Goal: Task Accomplishment & Management: Manage account settings

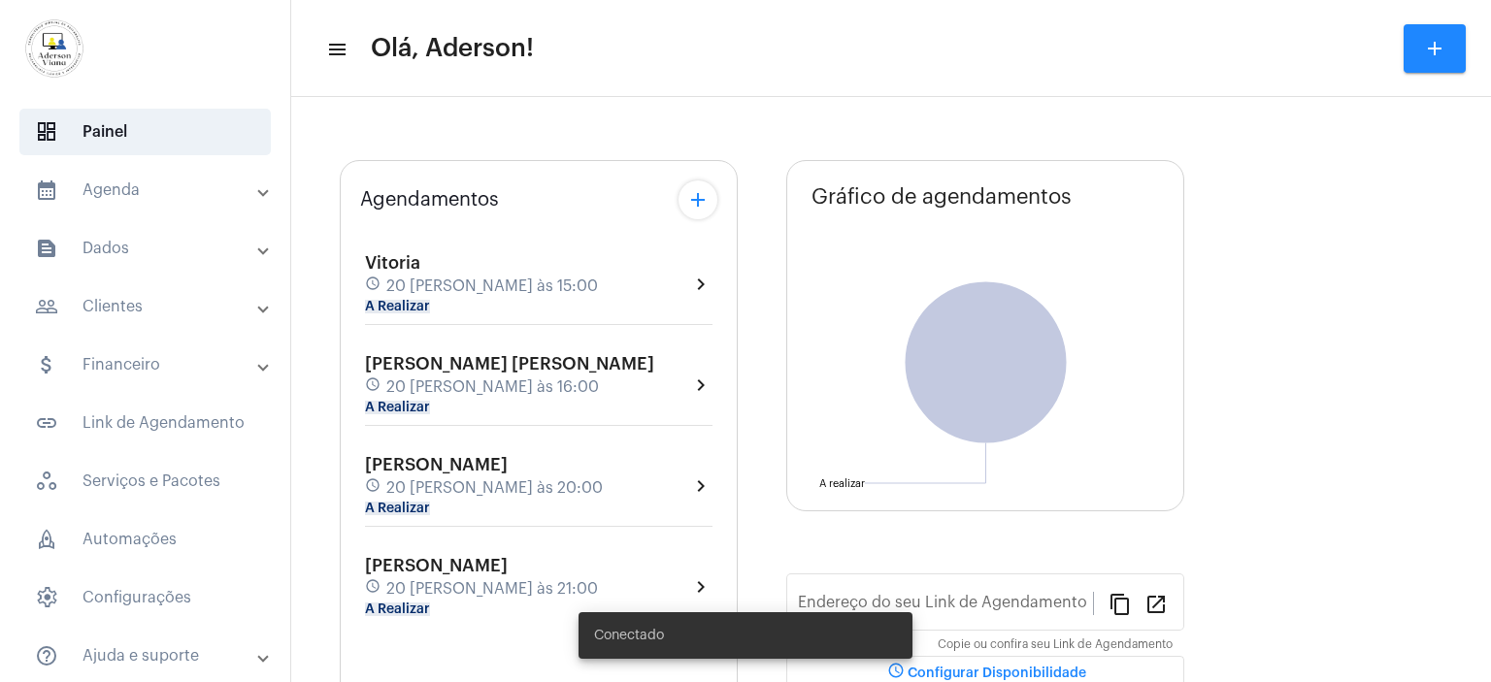
type input "[URL][DOMAIN_NAME][PERSON_NAME]"
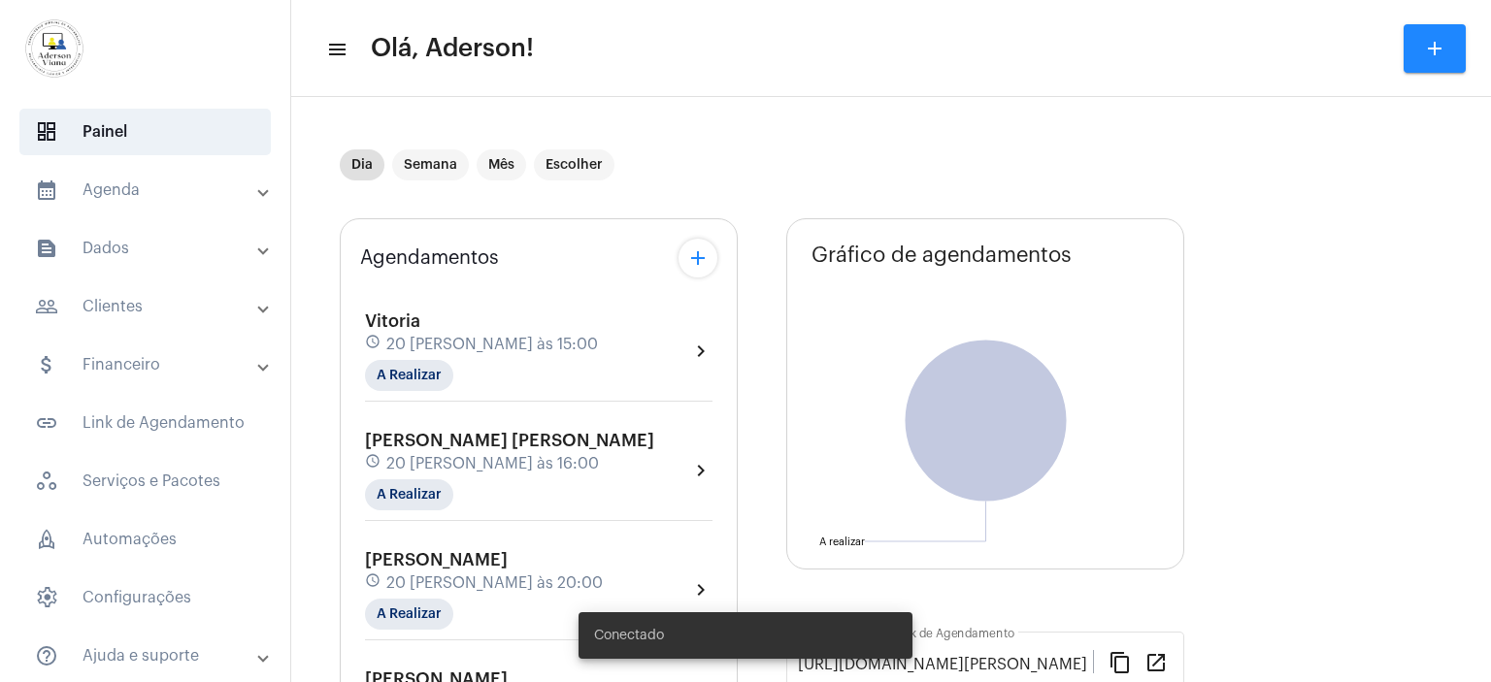
click at [146, 310] on mat-panel-title "people_outline Clientes" at bounding box center [147, 306] width 224 height 23
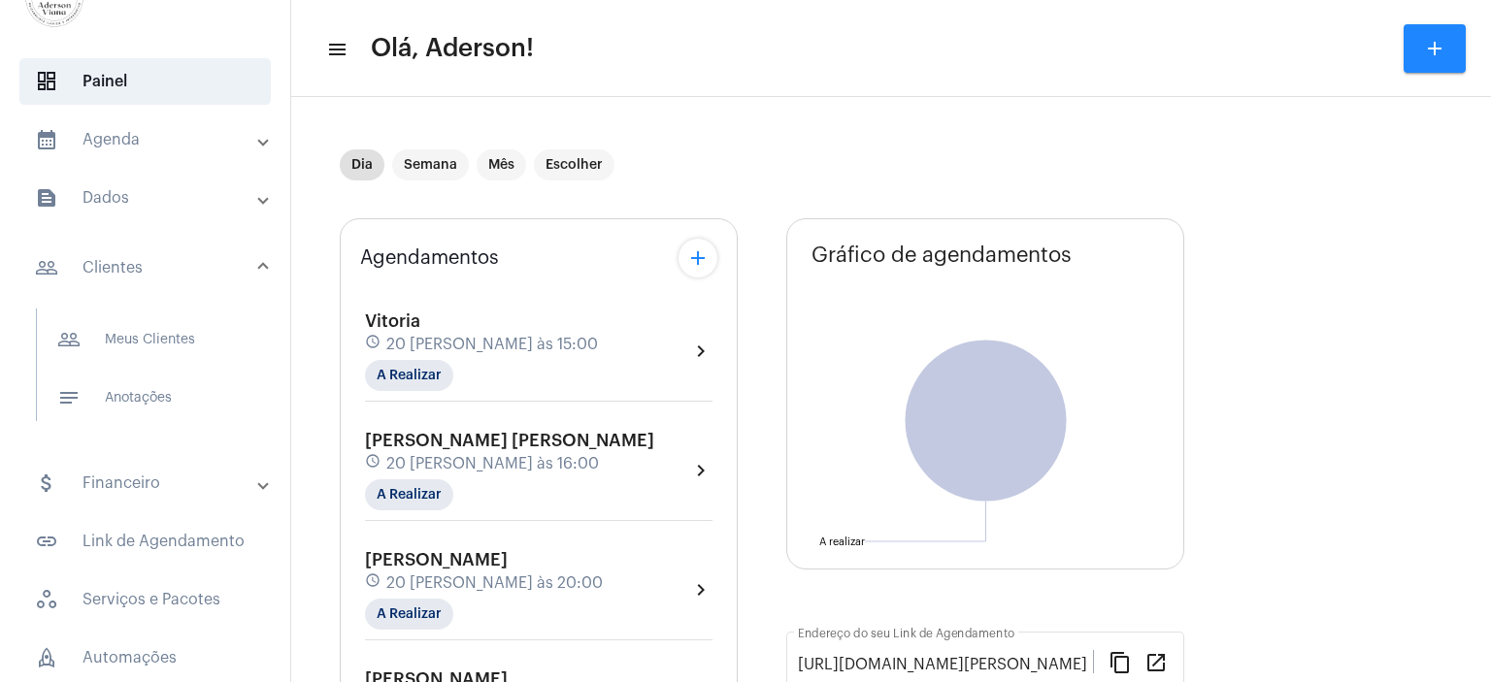
scroll to position [97, 0]
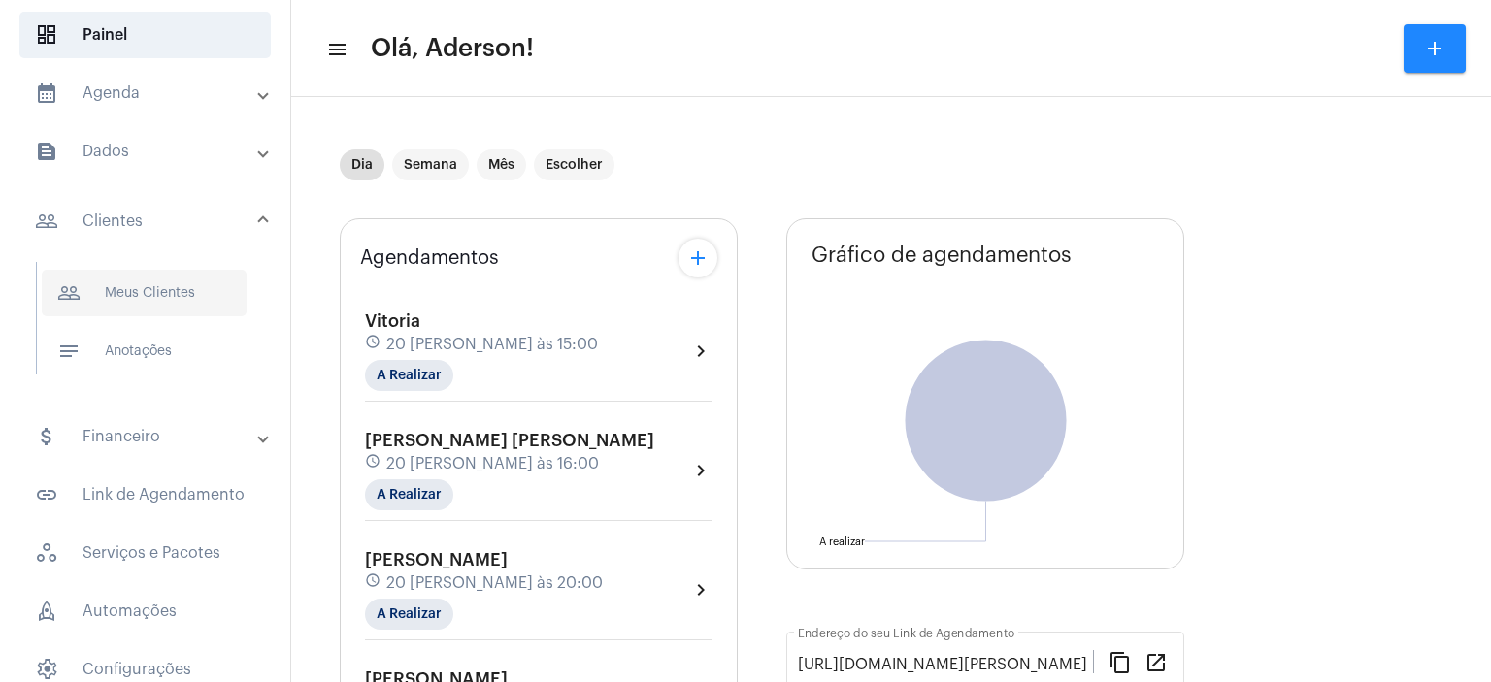
click at [136, 296] on span "people_outline Meus Clientes" at bounding box center [144, 293] width 205 height 47
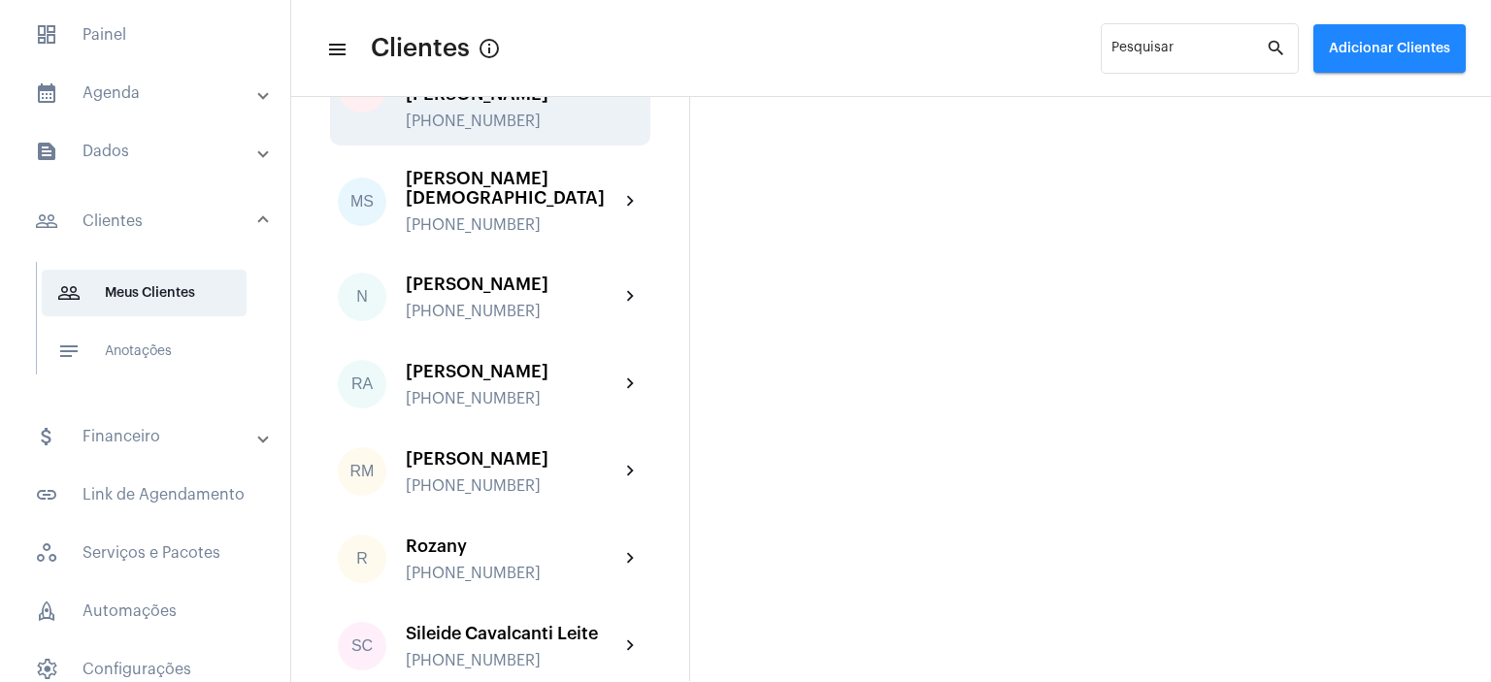
scroll to position [3009, 0]
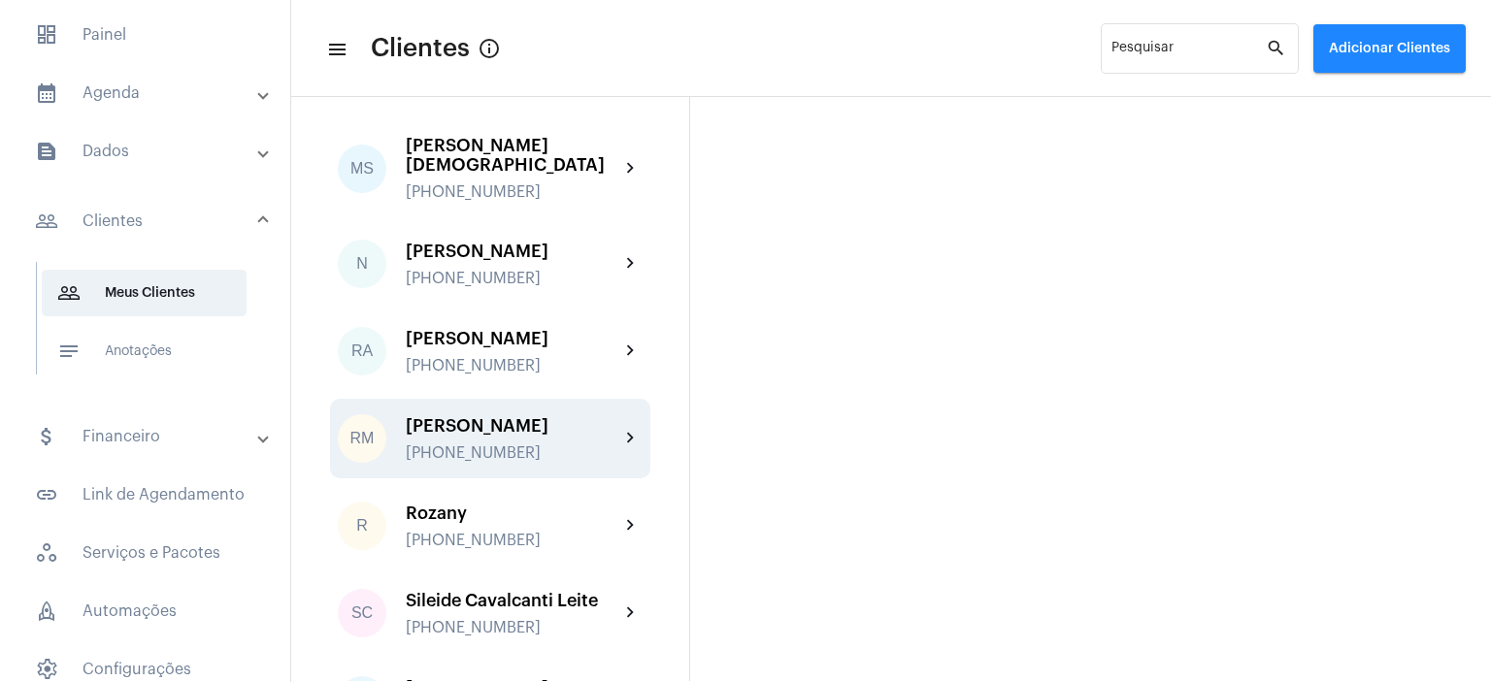
click at [496, 416] on div "[PERSON_NAME]" at bounding box center [513, 425] width 214 height 19
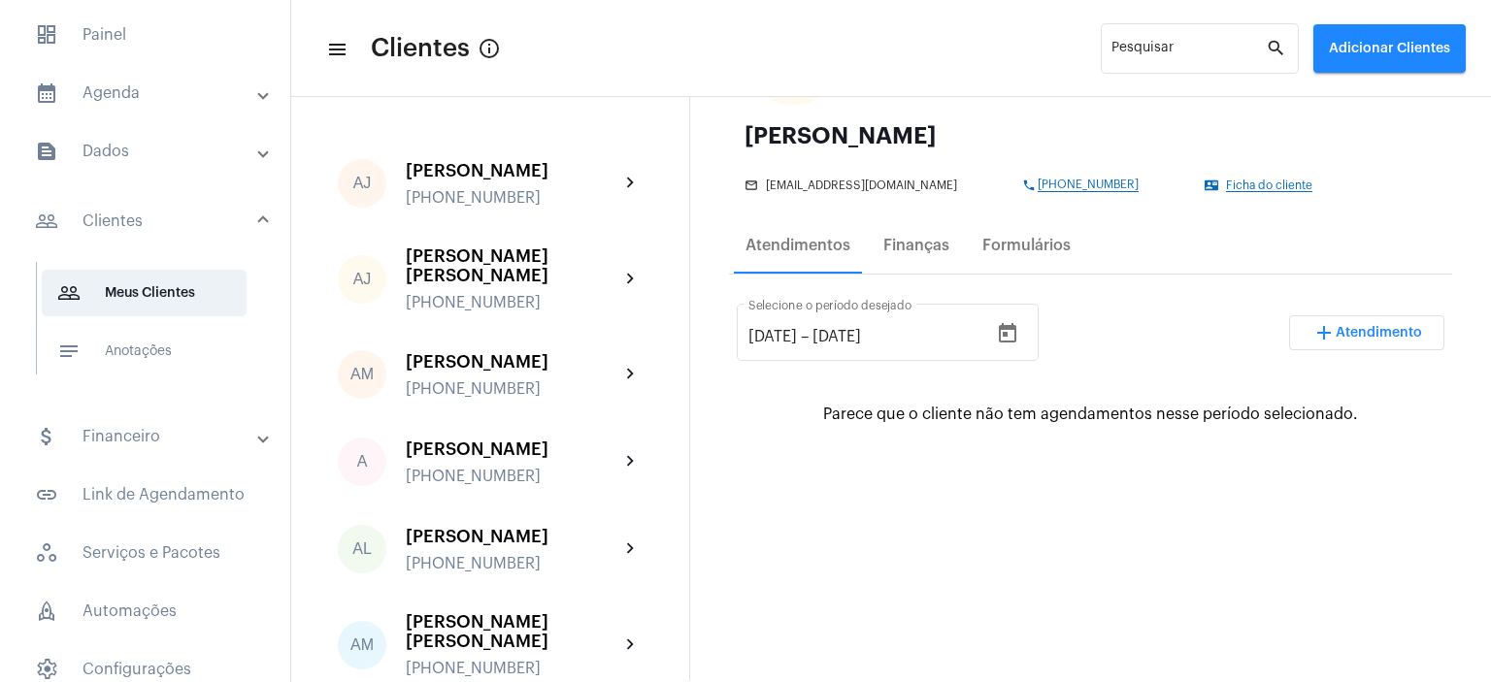
scroll to position [97, 0]
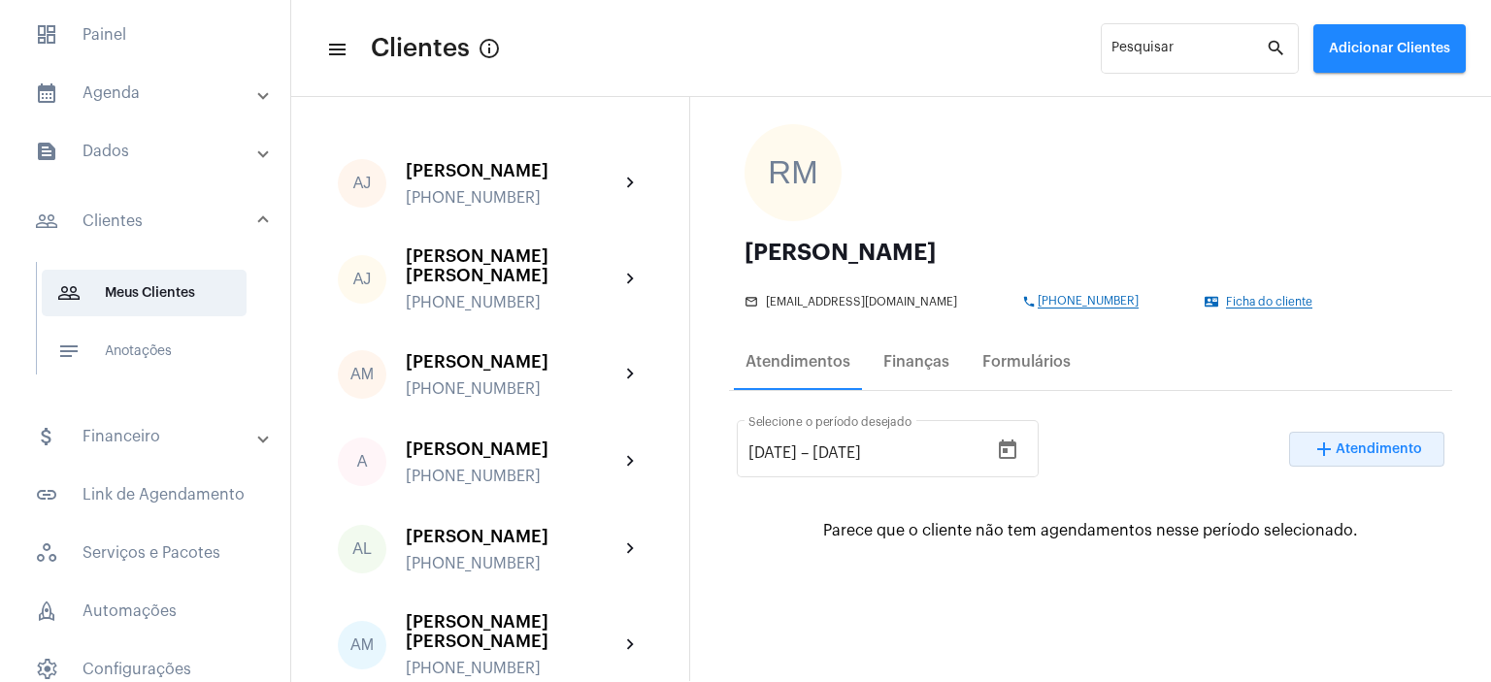
click at [1339, 446] on span "Atendimento" at bounding box center [1378, 450] width 86 height 14
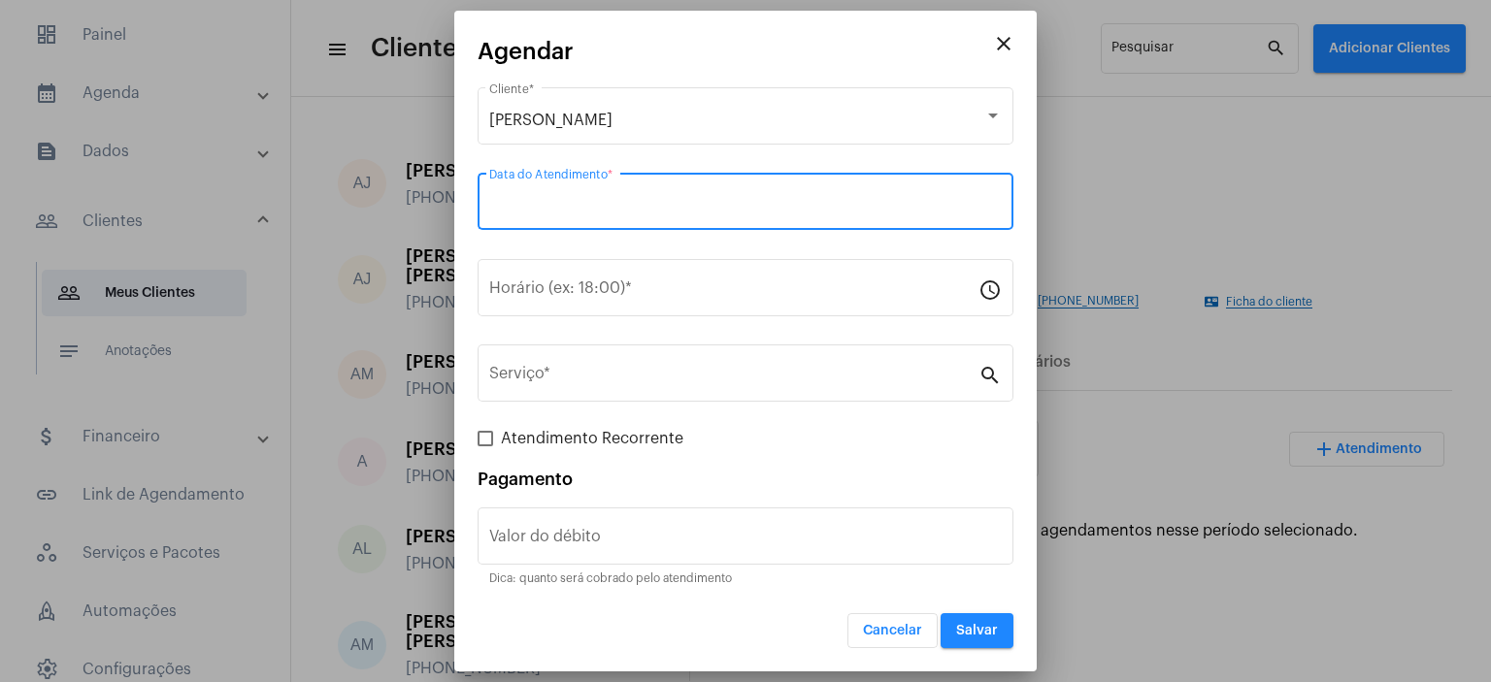
click at [566, 202] on input "Data do Atendimento *" at bounding box center [745, 205] width 512 height 17
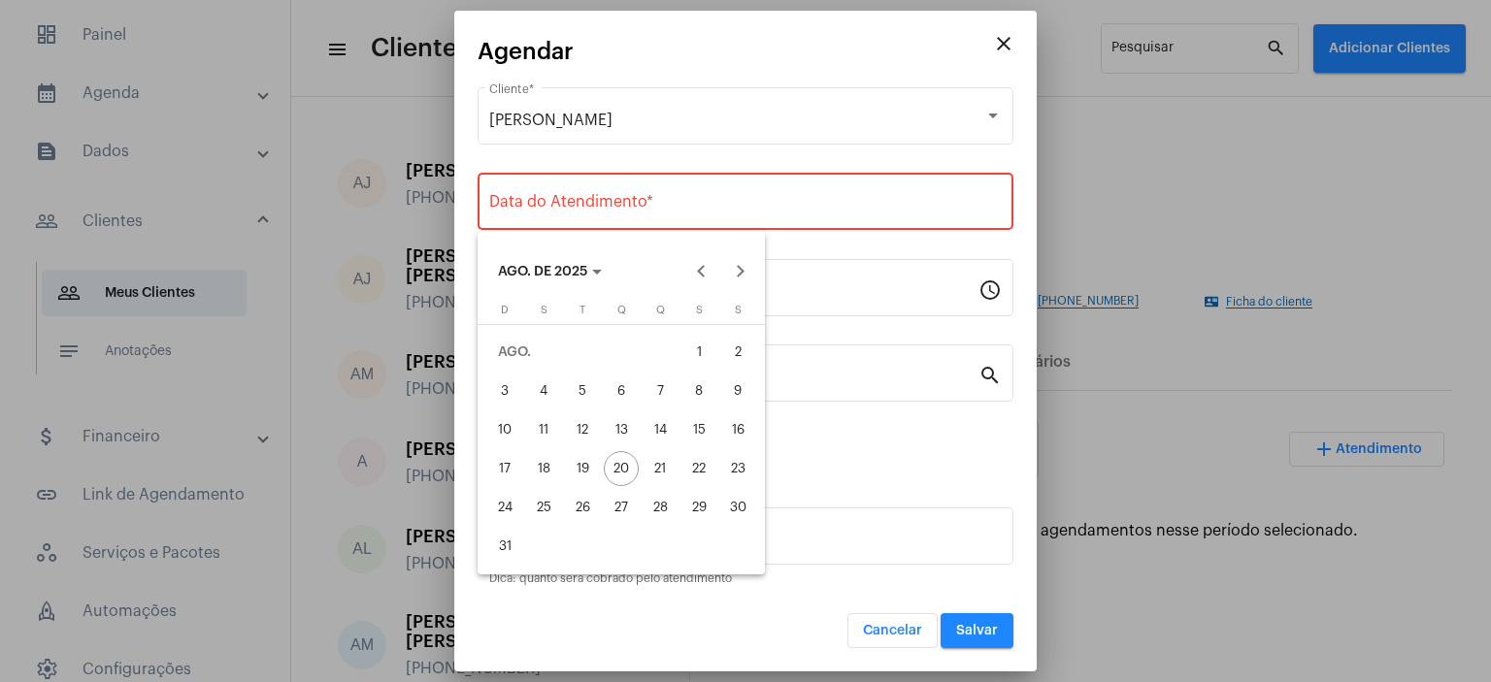
click at [664, 466] on div "21" at bounding box center [659, 468] width 35 height 35
type input "[DATE]"
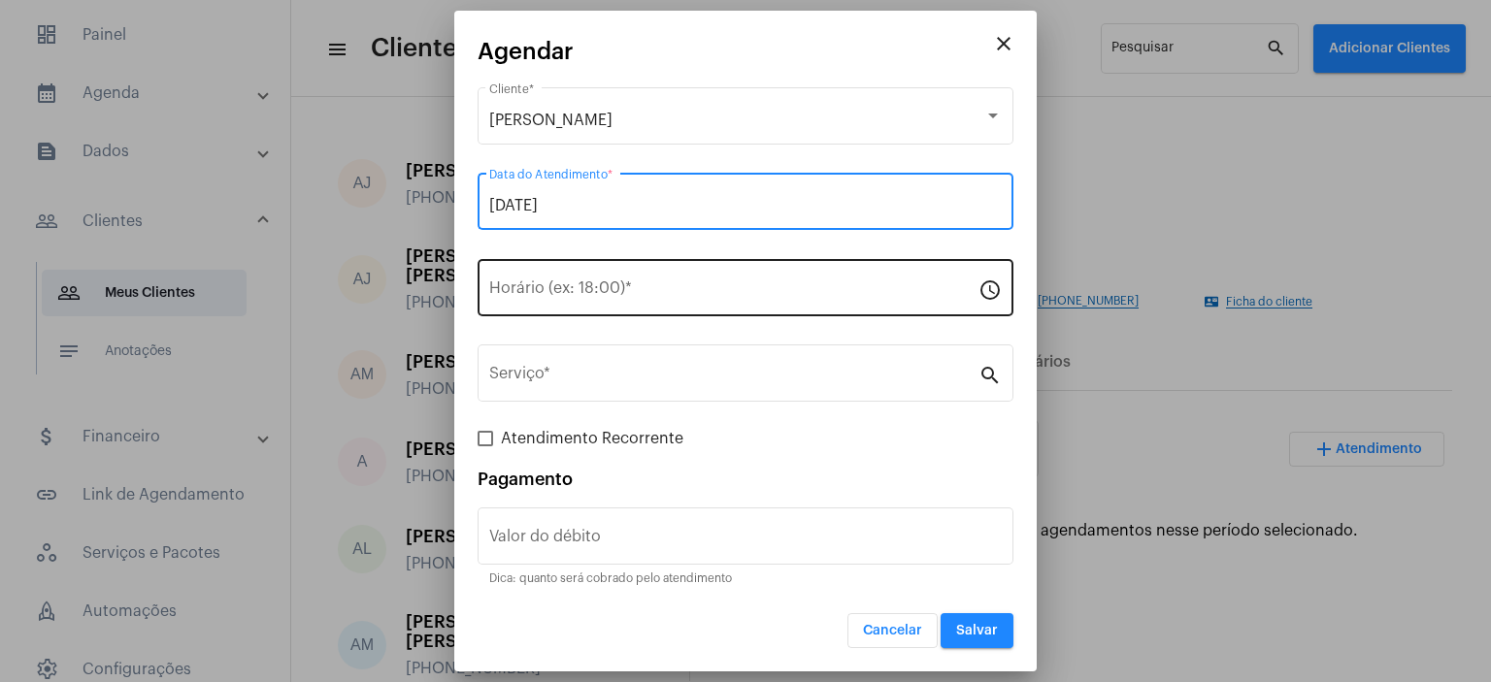
click at [562, 286] on input "Horário (ex: 18:00) *" at bounding box center [733, 291] width 489 height 17
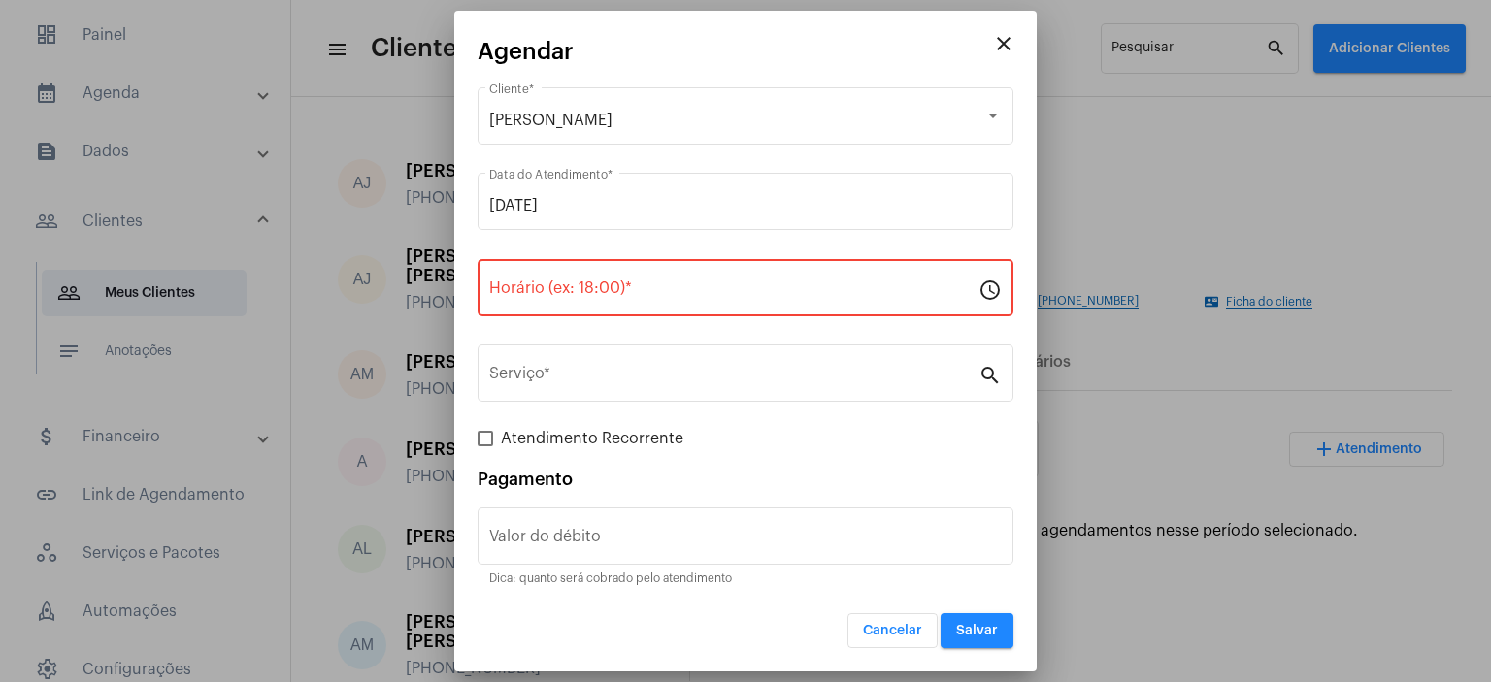
click at [985, 293] on mat-icon "schedule" at bounding box center [989, 289] width 23 height 23
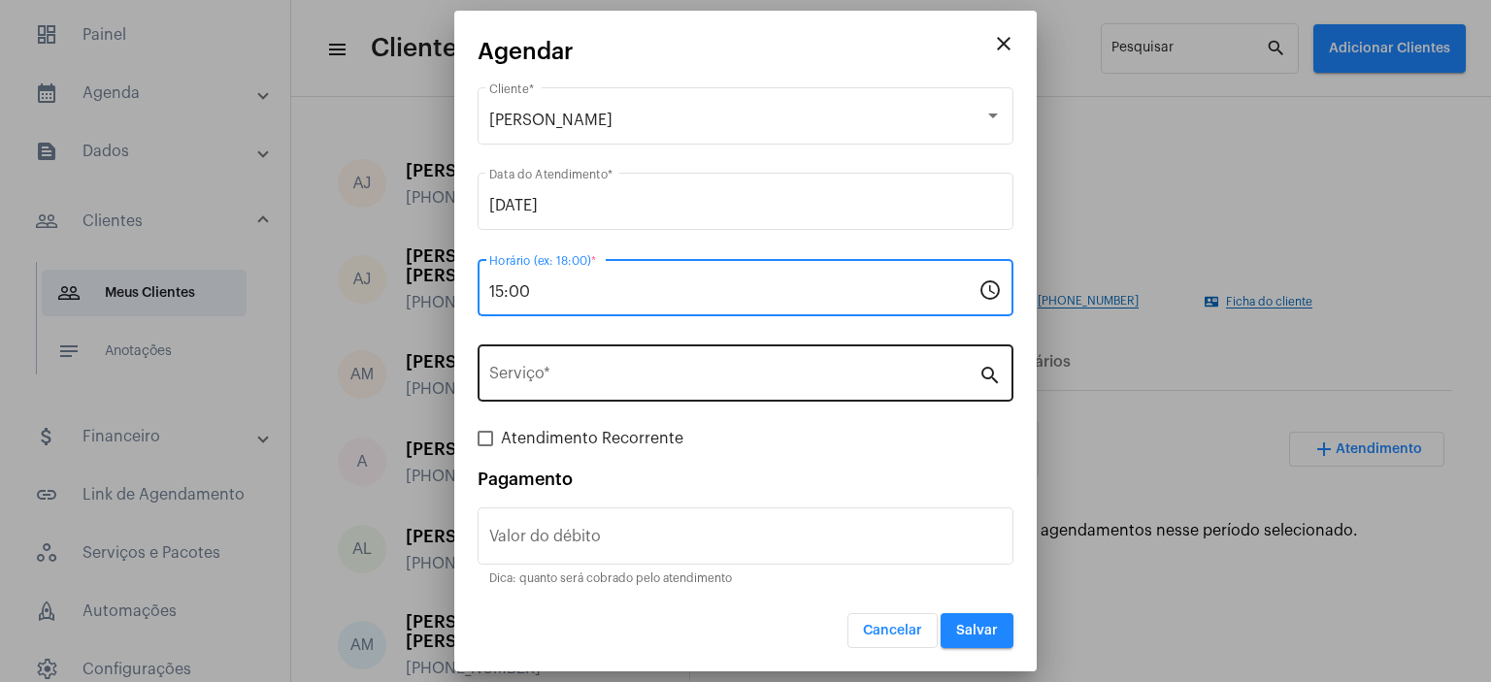
type input "15:00"
click at [989, 376] on mat-icon "search" at bounding box center [989, 374] width 23 height 23
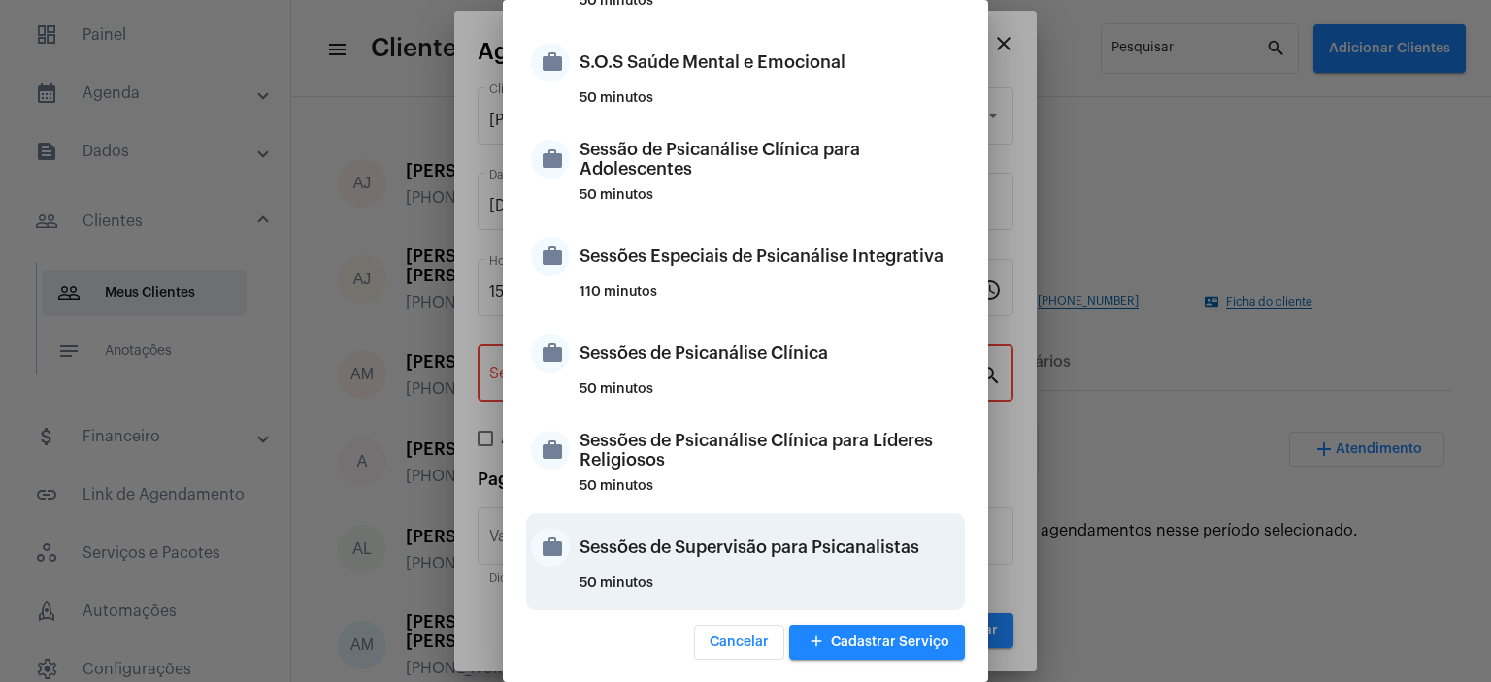
scroll to position [1825, 0]
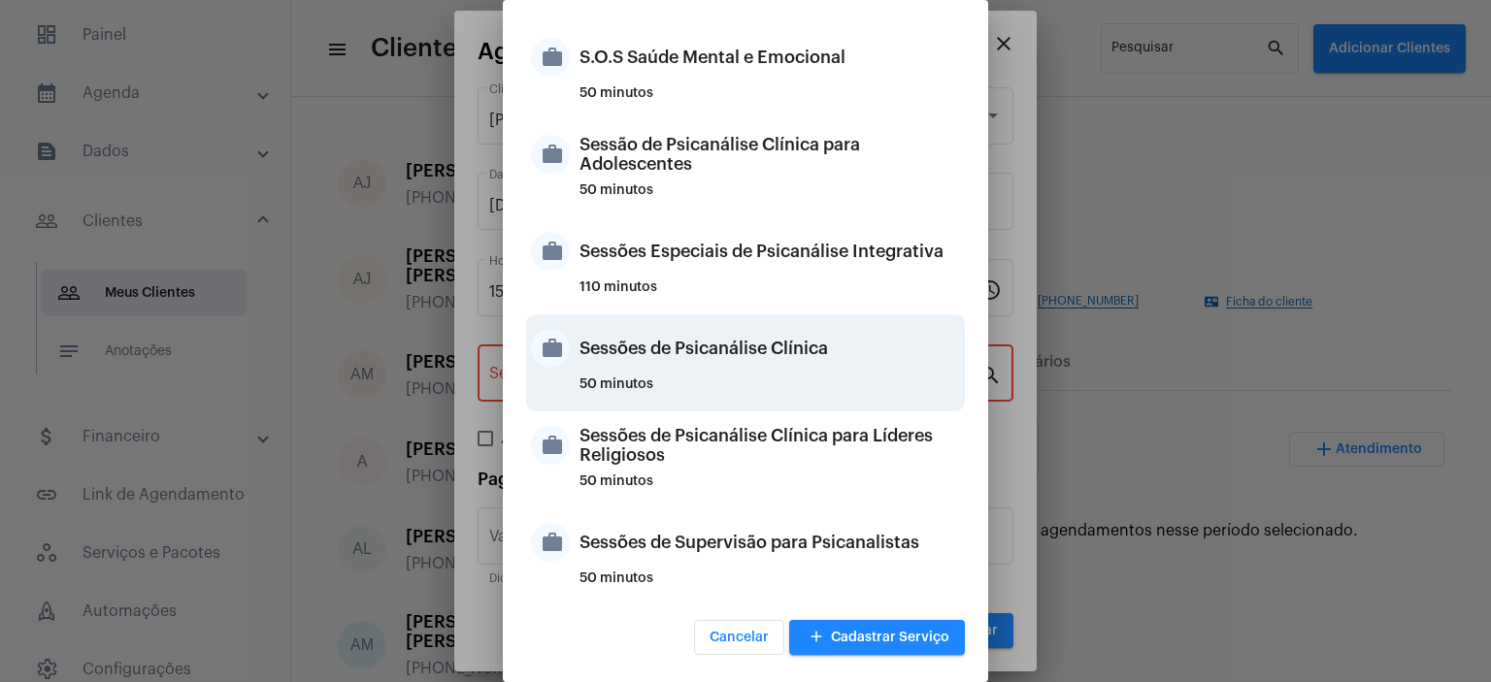
click at [694, 358] on div "Sessões de Psicanálise Clínica" at bounding box center [769, 348] width 380 height 58
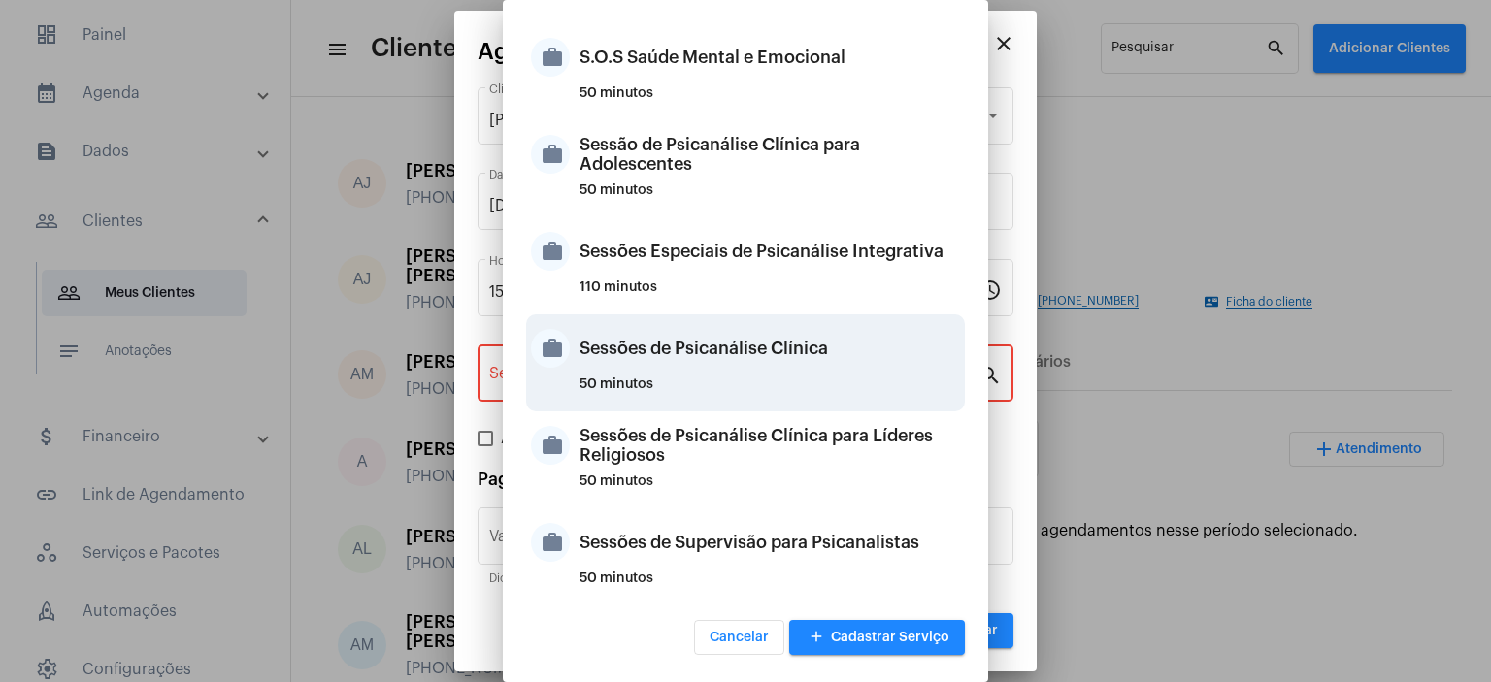
type input "Sessões de Psicanálise Clínica"
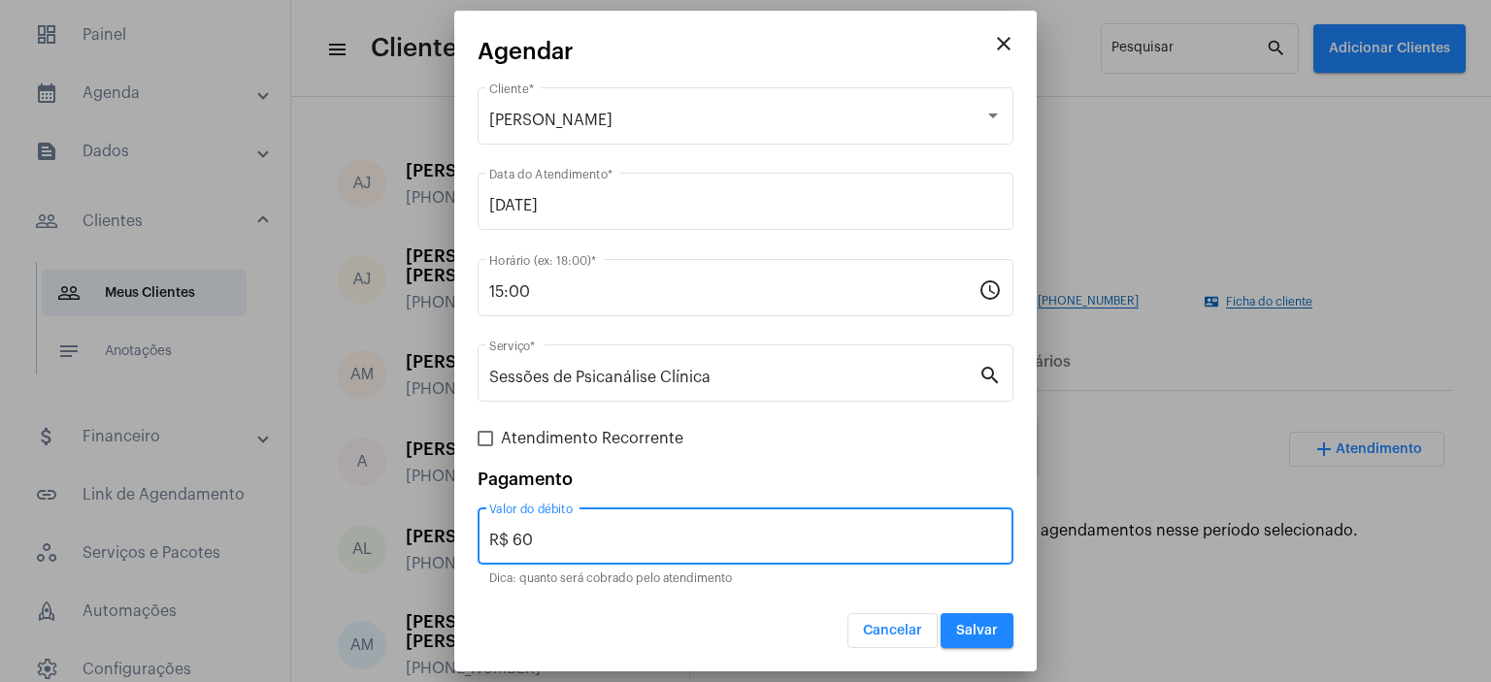
click at [543, 539] on input "R$ 60" at bounding box center [745, 540] width 512 height 17
type input "R$ 45,00"
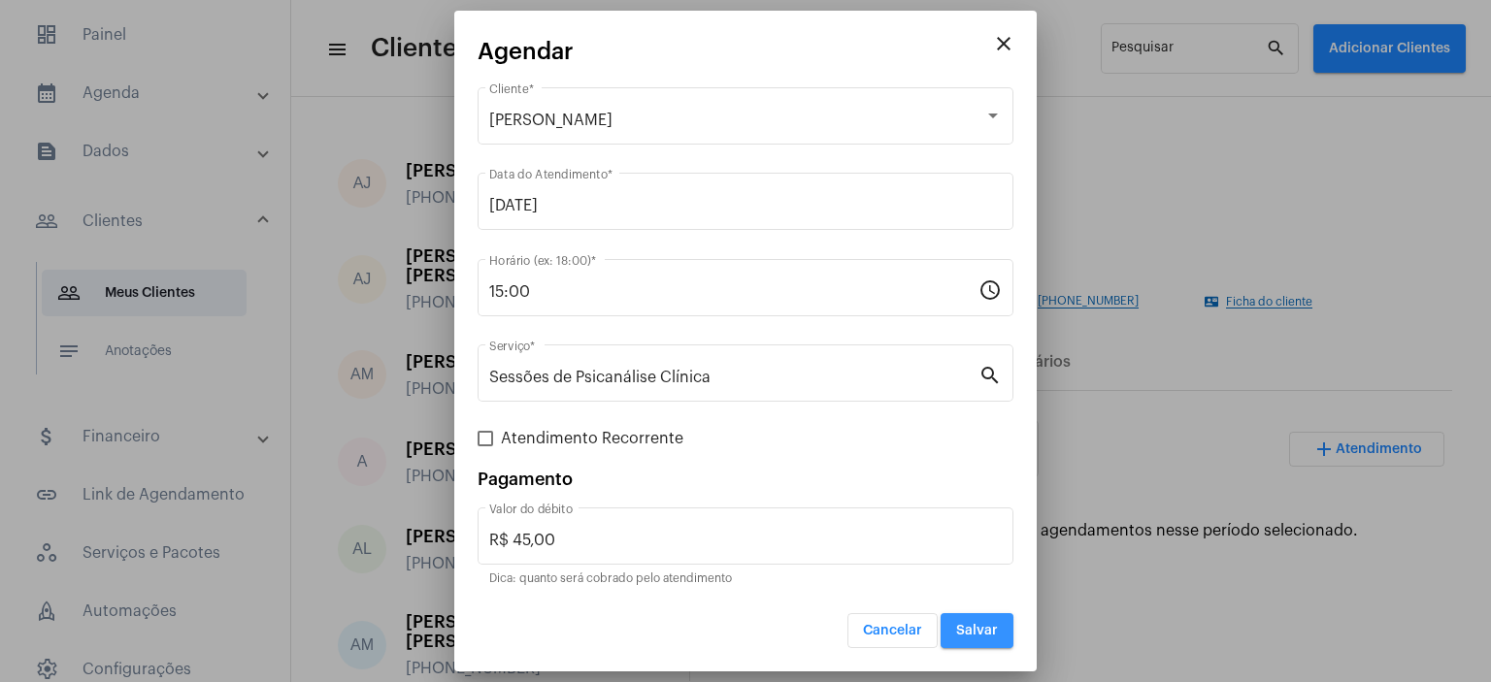
click at [1000, 629] on button "Salvar" at bounding box center [976, 630] width 73 height 35
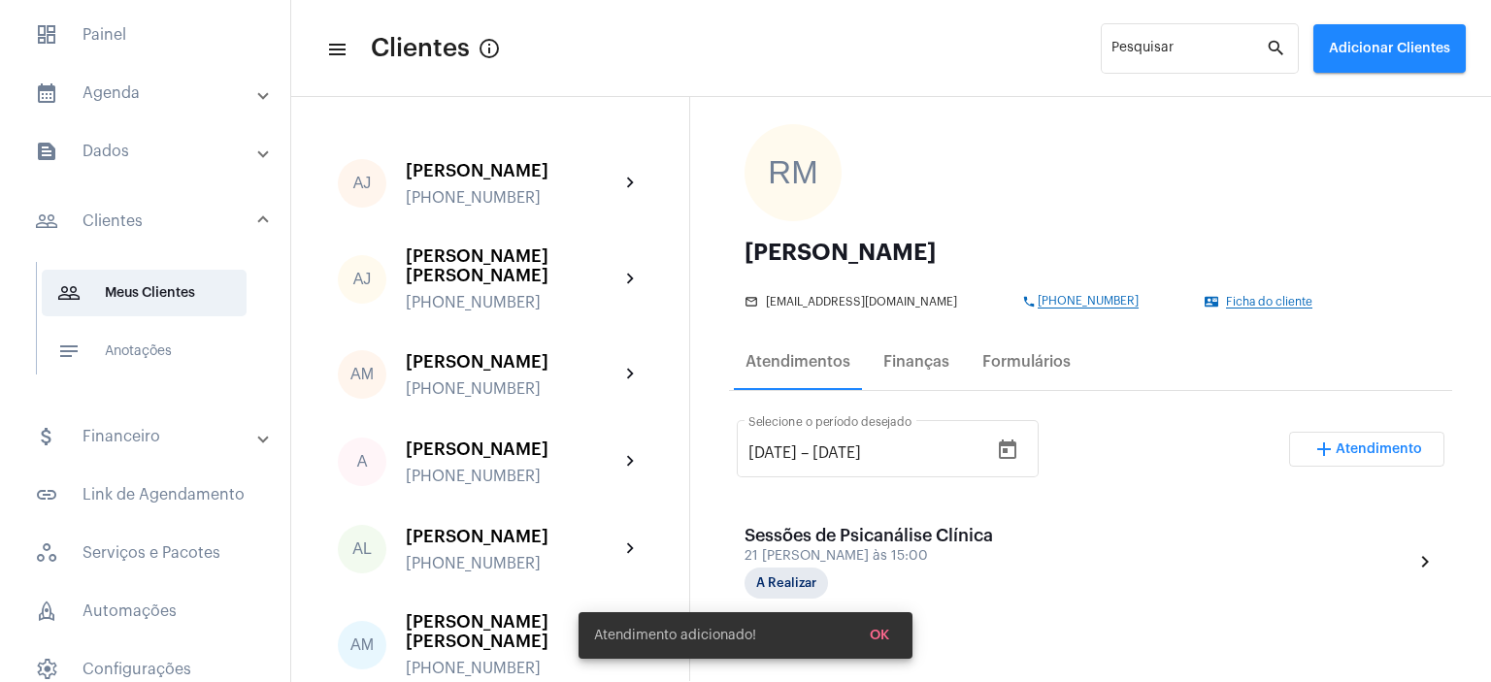
click at [128, 93] on mat-panel-title "calendar_month_outlined Agenda" at bounding box center [147, 93] width 224 height 23
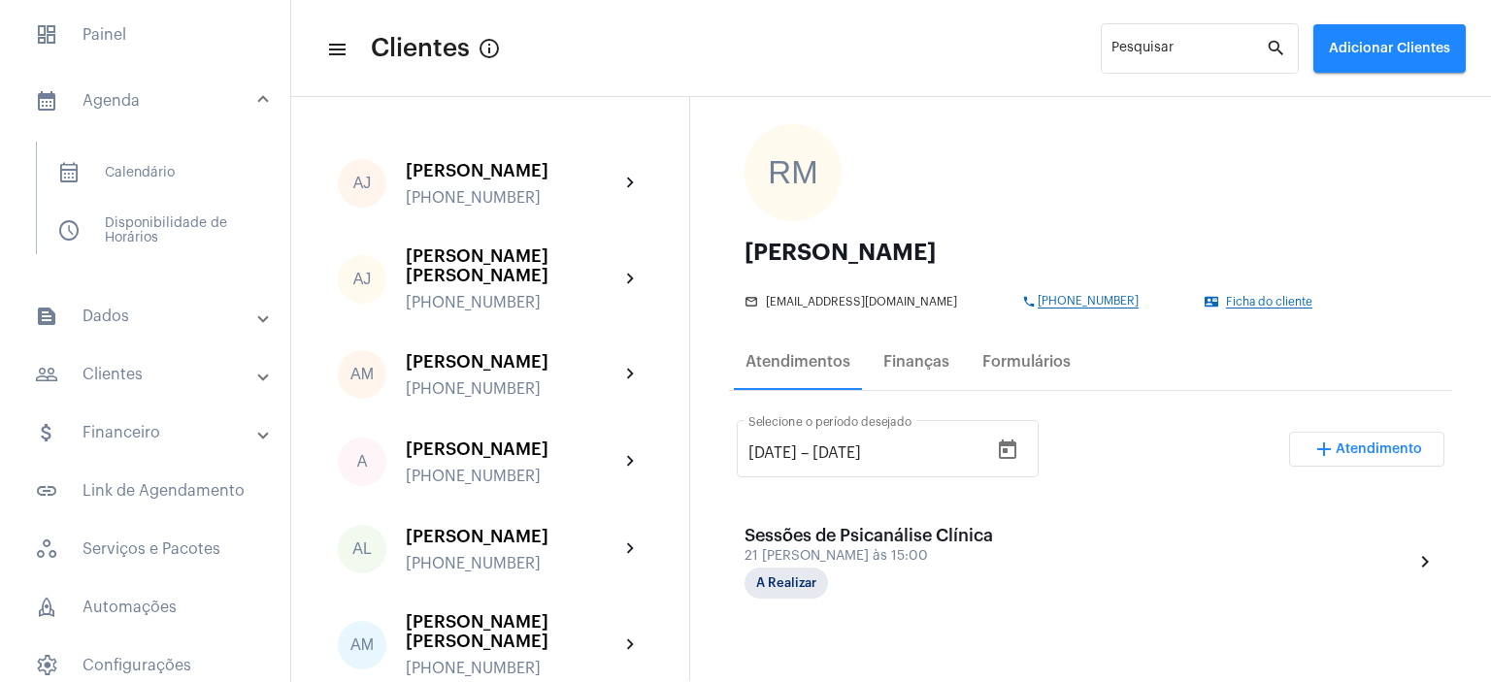
click at [119, 105] on mat-panel-title "calendar_month_outlined Agenda" at bounding box center [147, 100] width 224 height 23
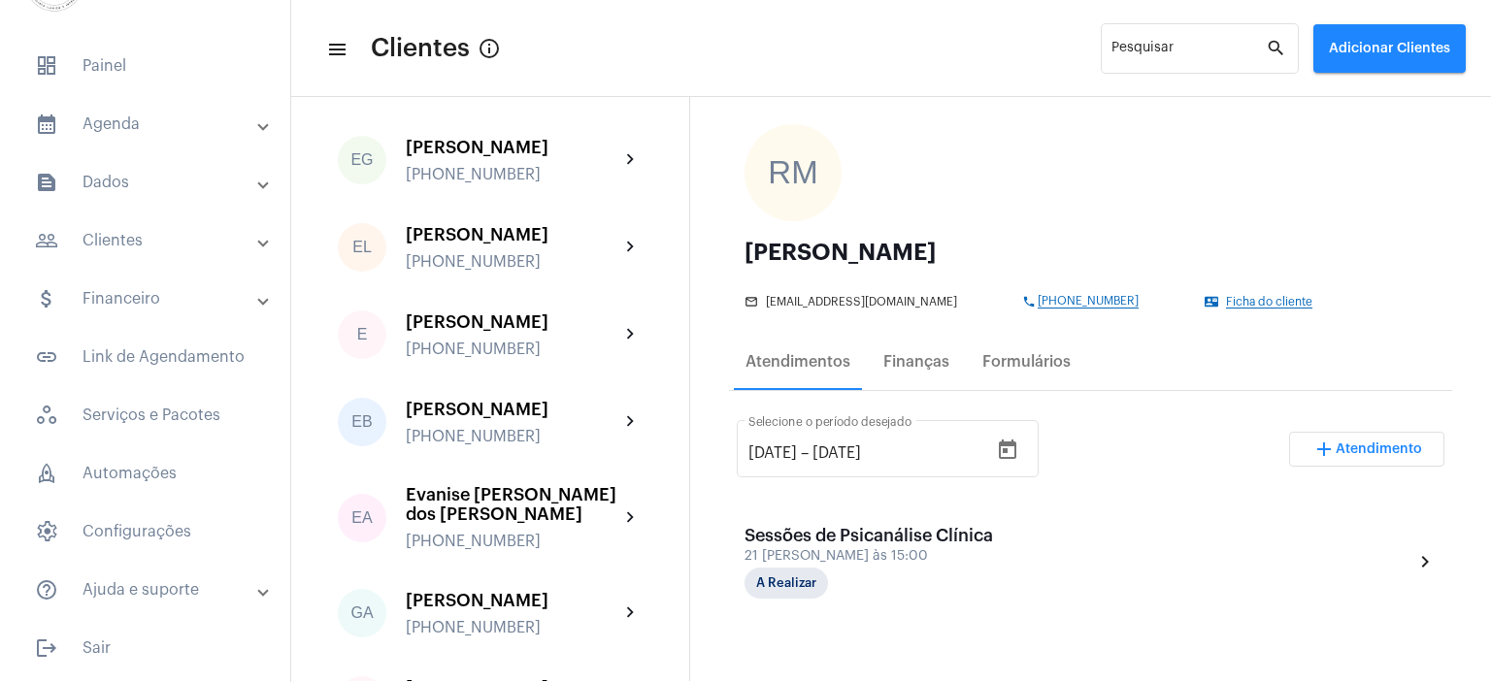
scroll to position [1068, 0]
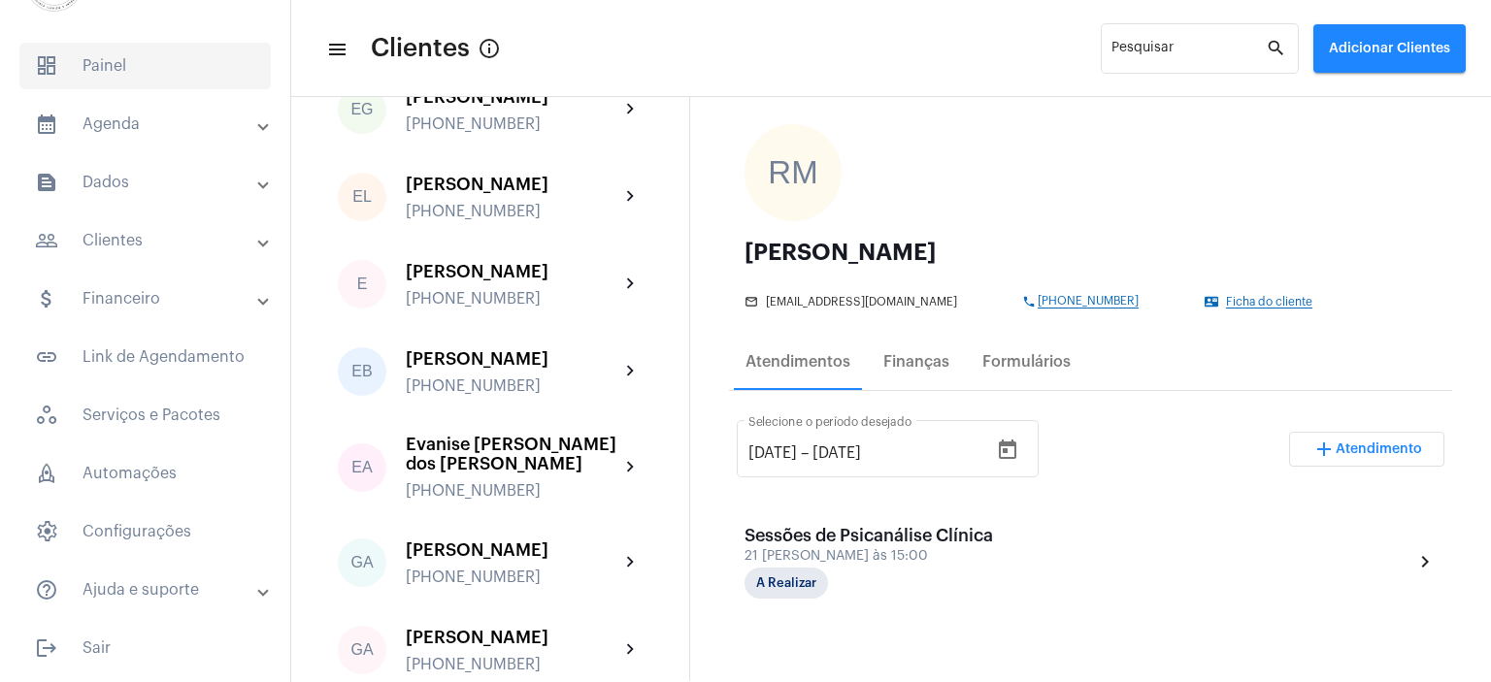
click at [107, 61] on span "dashboard Painel" at bounding box center [144, 66] width 251 height 47
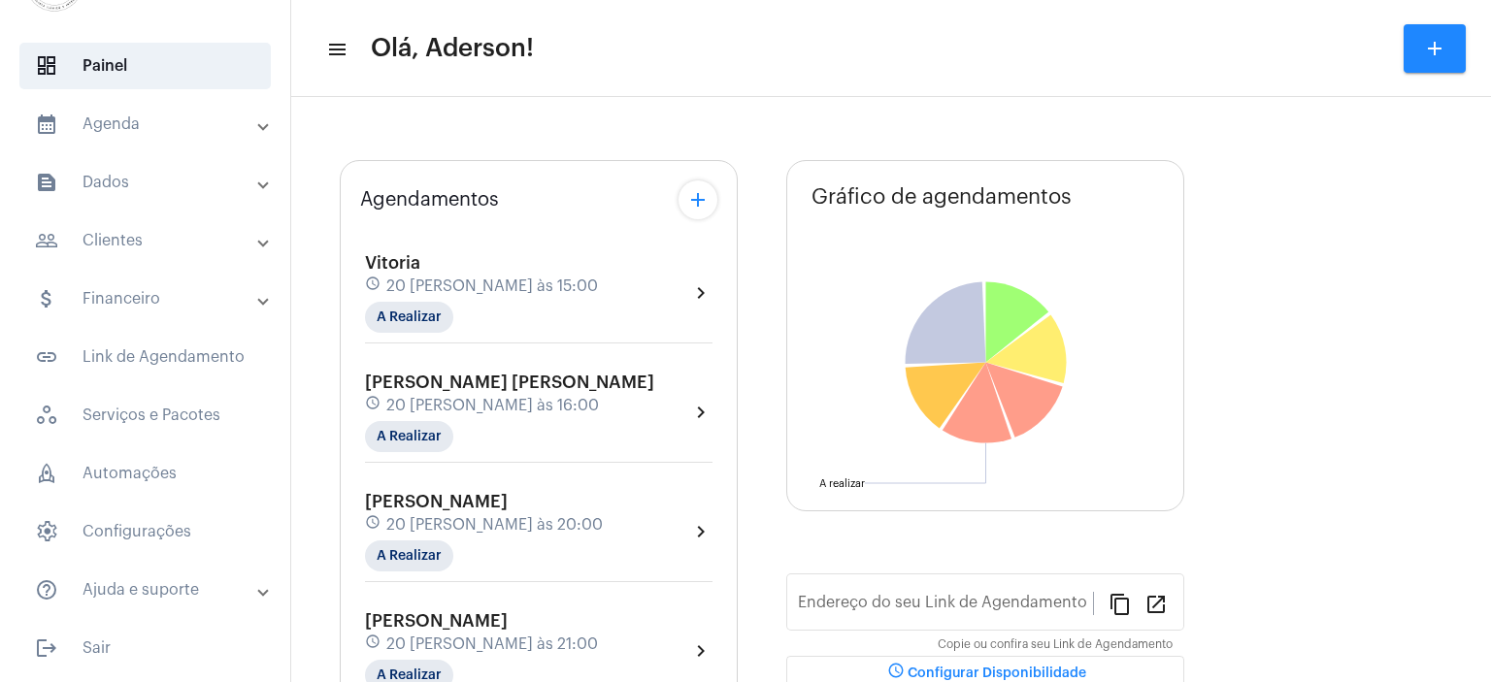
type input "[URL][DOMAIN_NAME][PERSON_NAME]"
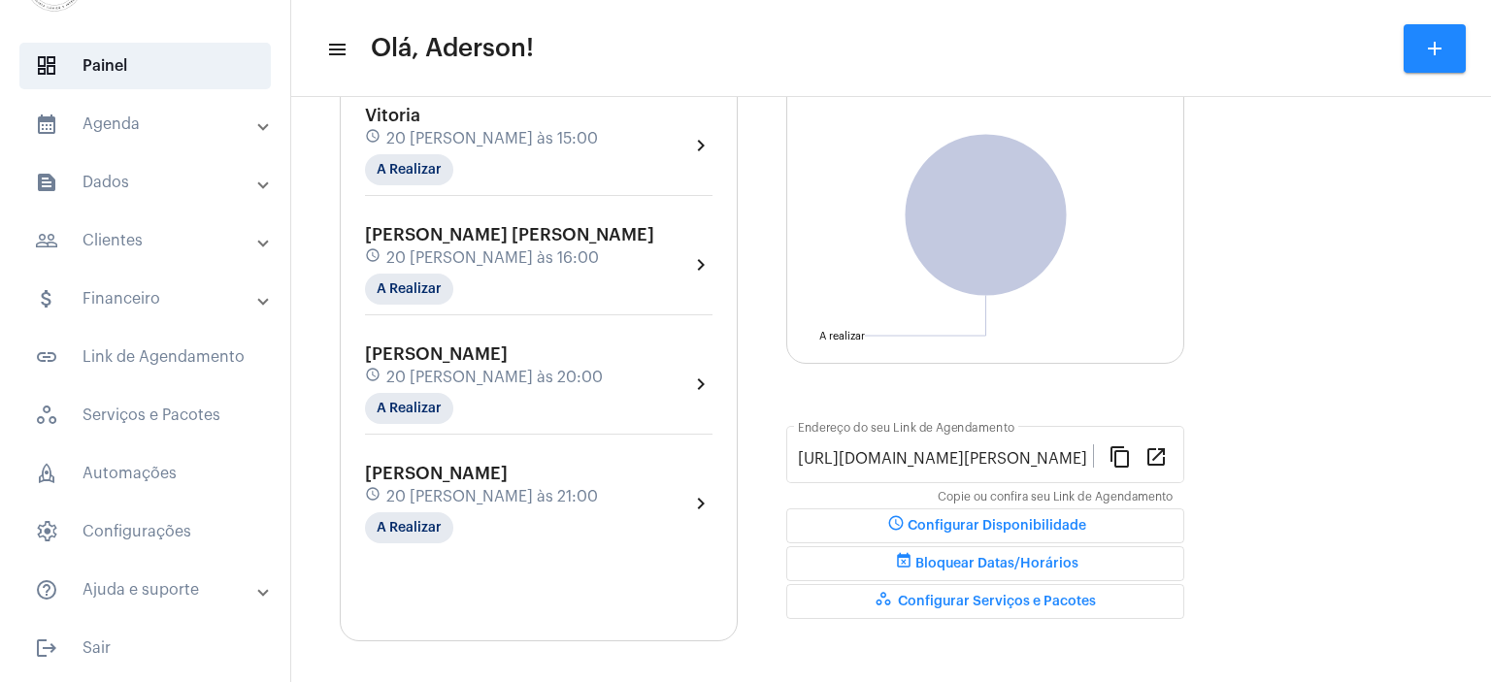
scroll to position [210, 0]
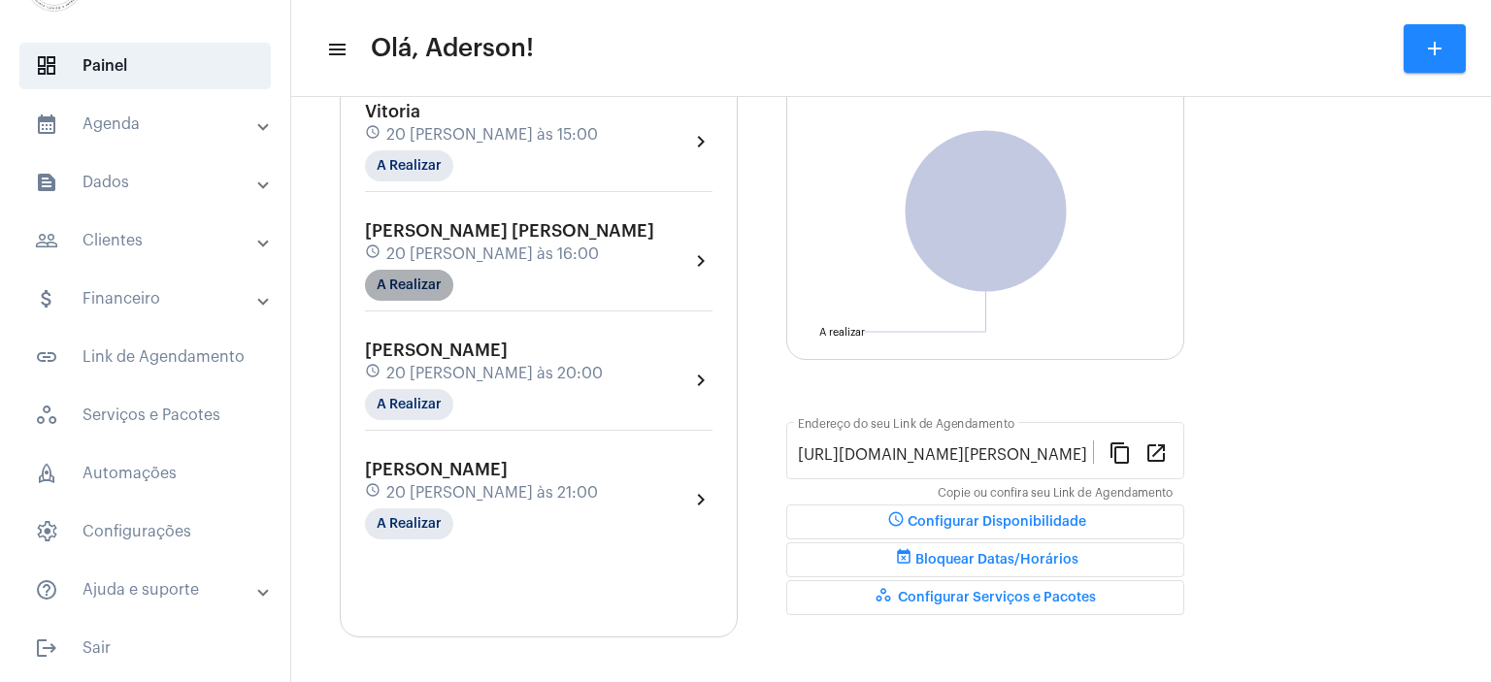
click at [434, 277] on mat-chip "A Realizar" at bounding box center [409, 285] width 88 height 31
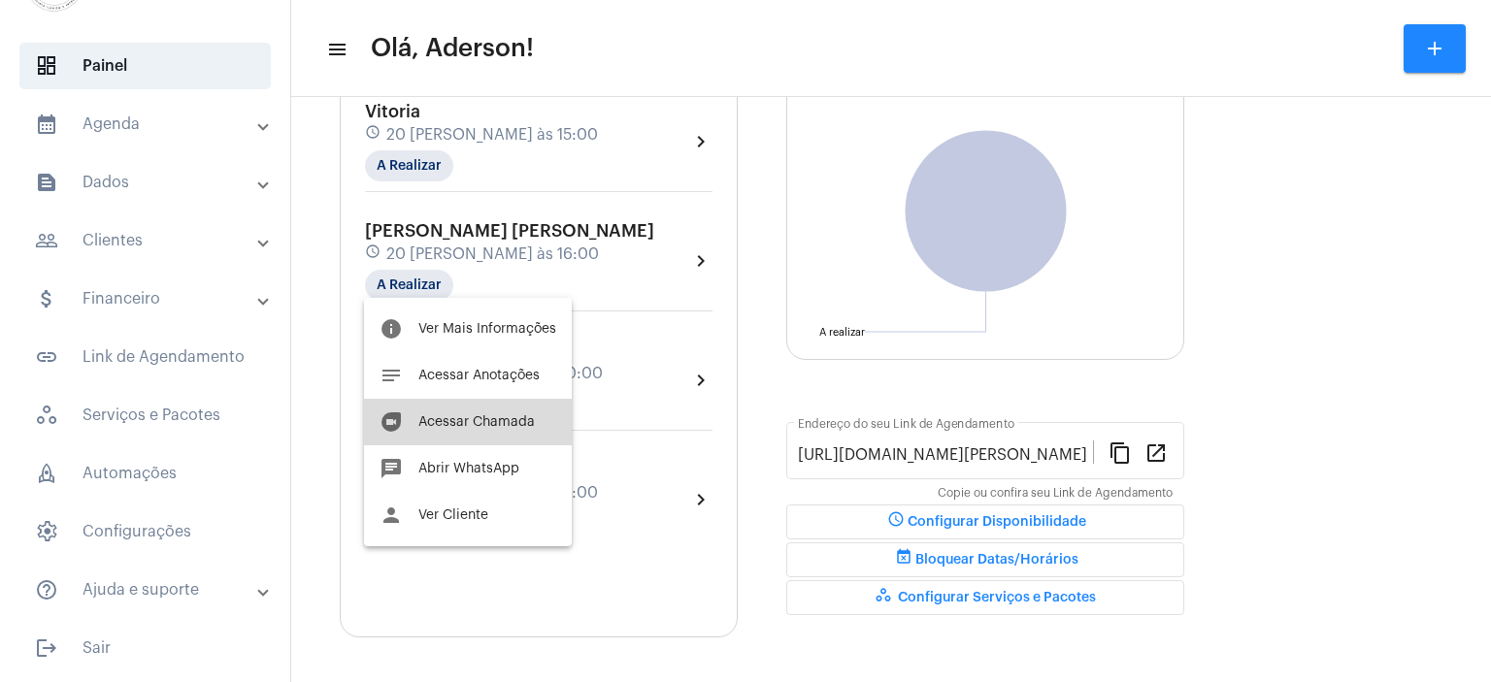
click at [493, 426] on span "Acessar Chamada" at bounding box center [476, 422] width 116 height 14
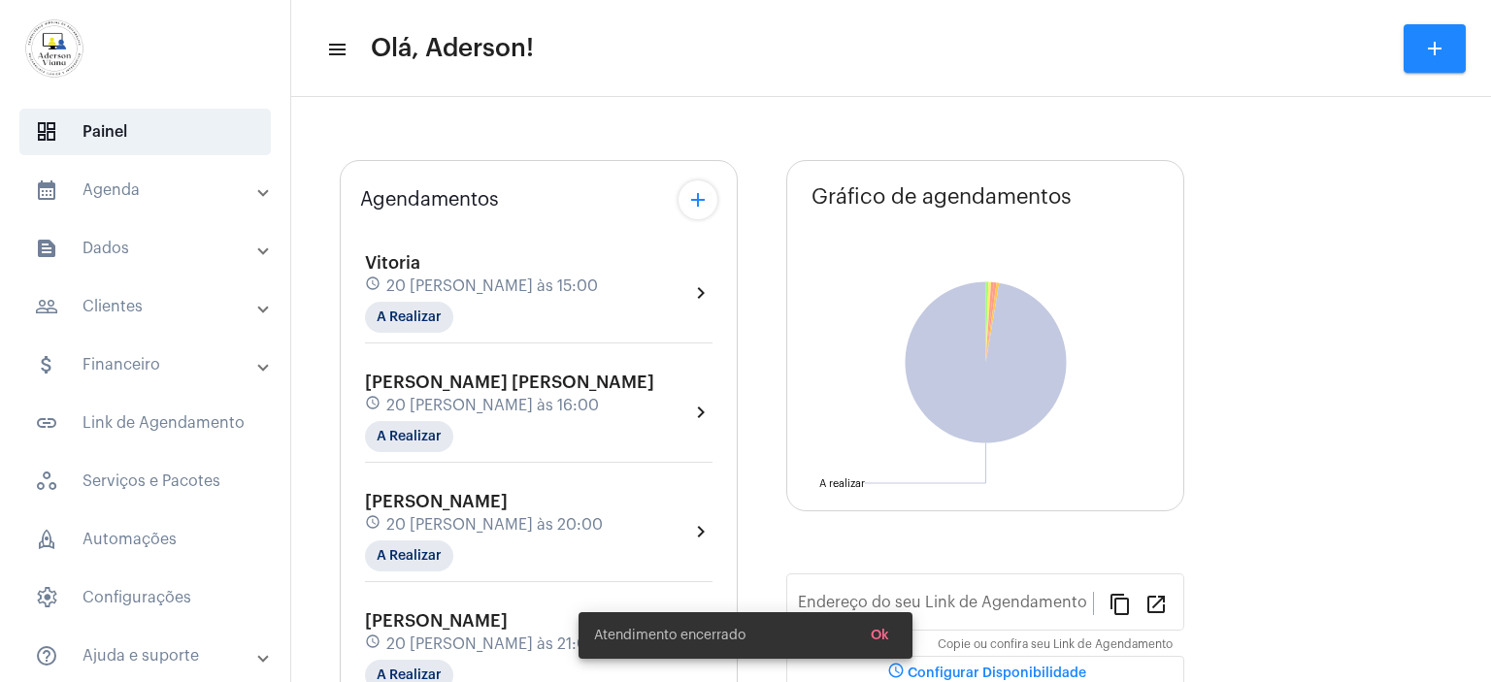
type input "[URL][DOMAIN_NAME][PERSON_NAME]"
